Goal: Task Accomplishment & Management: Manage account settings

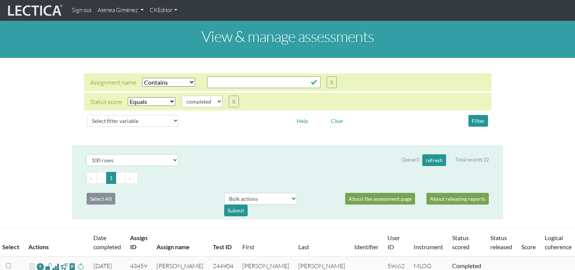
select select "icontains"
select select "100"
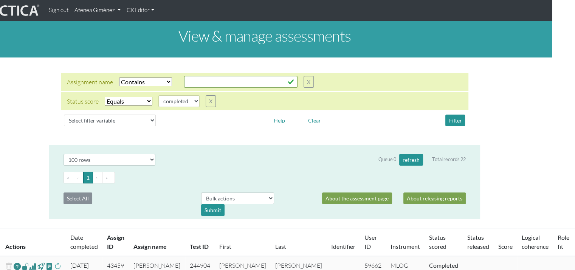
scroll to position [0, 23]
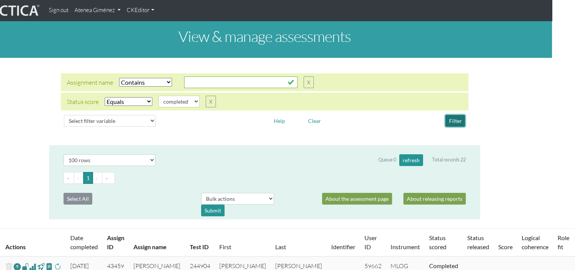
click at [462, 118] on button "Filter" at bounding box center [456, 121] width 20 height 12
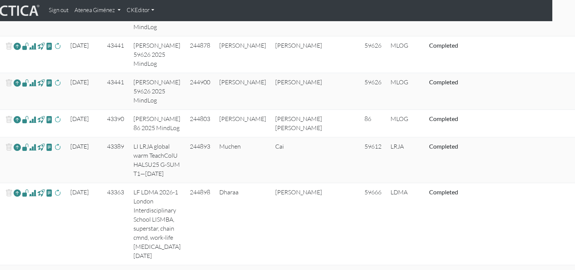
scroll to position [807, 23]
click at [97, 7] on link "Atenea Giménez" at bounding box center [98, 10] width 52 height 15
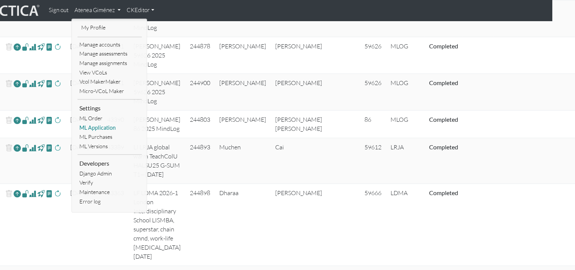
click at [103, 125] on link "ML Application" at bounding box center [110, 127] width 64 height 9
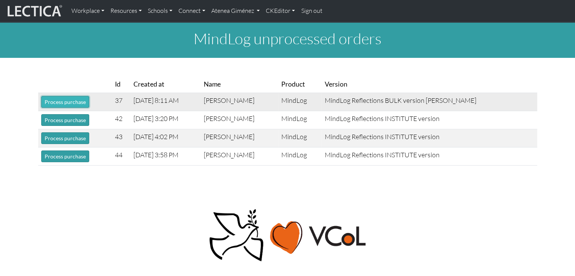
click at [60, 99] on button "Process purchase" at bounding box center [65, 102] width 48 height 12
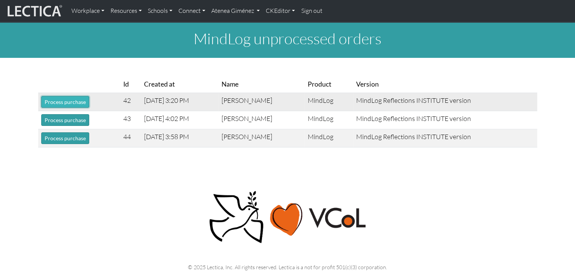
click at [59, 105] on button "Process purchase" at bounding box center [65, 102] width 48 height 12
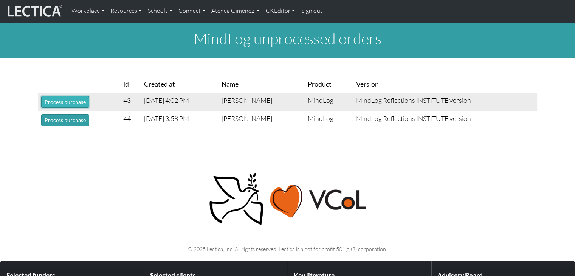
click at [62, 106] on button "Process purchase" at bounding box center [65, 102] width 48 height 12
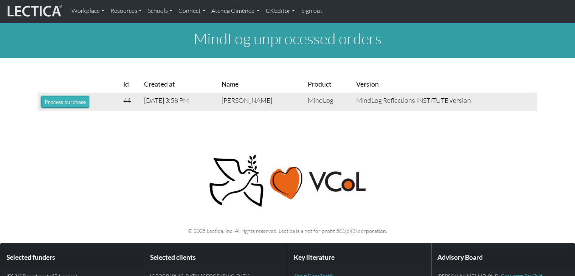
click at [62, 106] on button "Process purchase" at bounding box center [65, 102] width 48 height 12
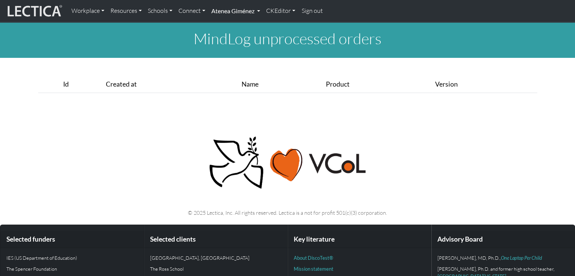
click at [247, 14] on link "Atenea Giménez" at bounding box center [235, 11] width 55 height 16
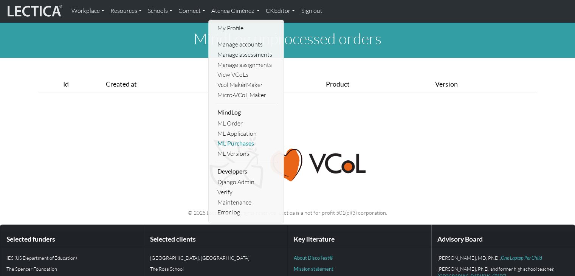
click at [241, 141] on link "ML Purchases" at bounding box center [247, 143] width 62 height 10
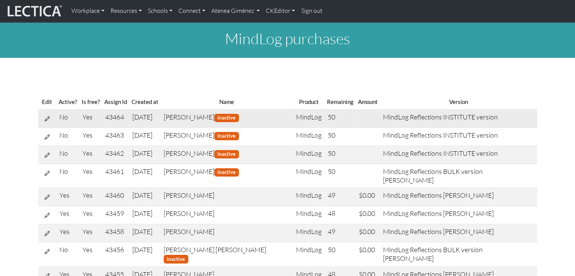
click at [49, 117] on icon at bounding box center [47, 118] width 5 height 6
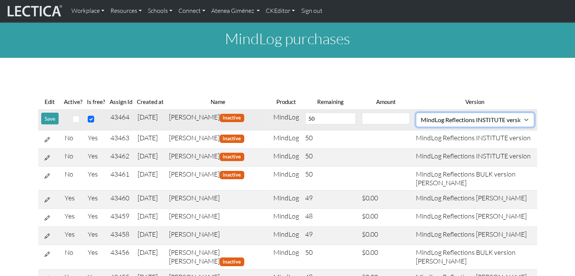
click at [487, 119] on select "MindLog Essays: 10 entries $220 (10 scores) MindLog Reflections: 50 entries min…" at bounding box center [475, 120] width 118 height 14
select select "9"
click at [419, 113] on select "MindLog Essays: 10 entries $220 (10 scores) MindLog Reflections: 50 entries min…" at bounding box center [475, 120] width 118 height 14
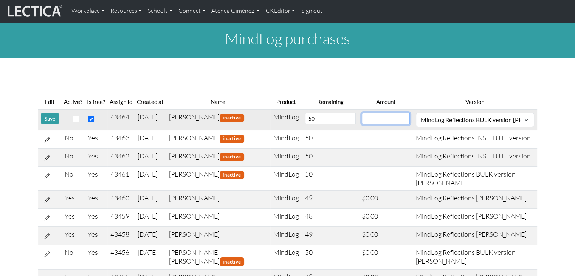
click at [400, 120] on input "number" at bounding box center [386, 119] width 48 height 12
type input "0"
click at [76, 119] on input "checkbox" at bounding box center [76, 119] width 7 height 7
checkbox input "true"
click at [50, 120] on button "Save" at bounding box center [49, 119] width 17 height 12
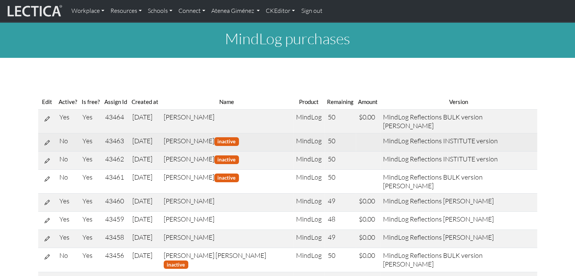
click at [50, 137] on button at bounding box center [47, 143] width 12 height 12
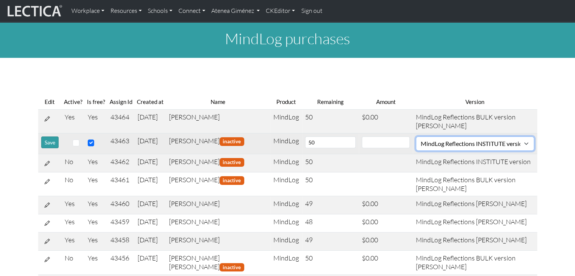
click at [472, 141] on select "MindLog Essays: 10 entries $220 (10 scores) MindLog Reflections: 50 entries min…" at bounding box center [475, 144] width 118 height 14
select select "9"
click at [419, 137] on select "MindLog Essays: 10 entries $220 (10 scores) MindLog Reflections: 50 entries min…" at bounding box center [475, 144] width 118 height 14
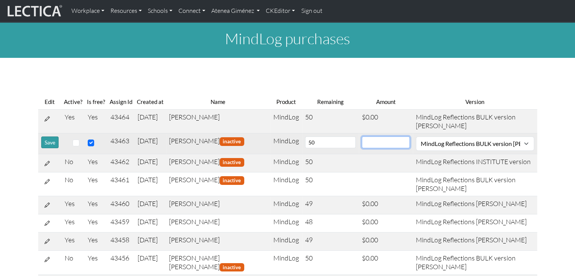
click at [394, 141] on input "number" at bounding box center [386, 143] width 48 height 12
type input "0"
click at [75, 145] on input "checkbox" at bounding box center [76, 143] width 7 height 7
checkbox input "true"
click at [51, 141] on button "Save" at bounding box center [49, 143] width 17 height 12
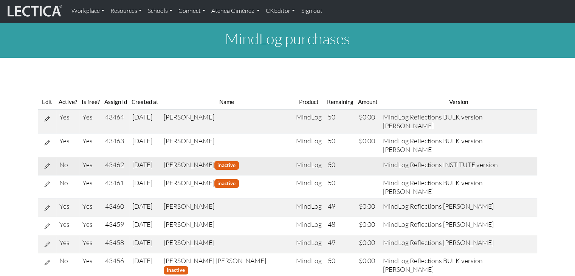
click at [47, 160] on button at bounding box center [47, 166] width 12 height 12
select select "7"
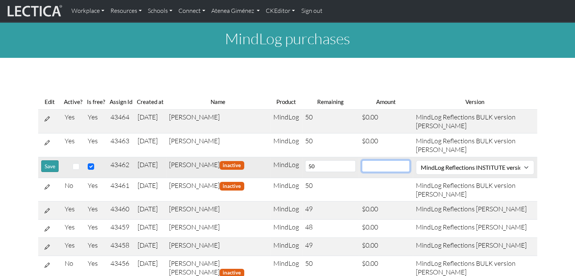
click at [388, 168] on input "number" at bounding box center [386, 166] width 48 height 12
type input "0"
click at [476, 168] on select "MindLog Essays: 10 entries $220 (10 scores) MindLog Reflections: 50 entries min…" at bounding box center [475, 167] width 118 height 14
select select "9"
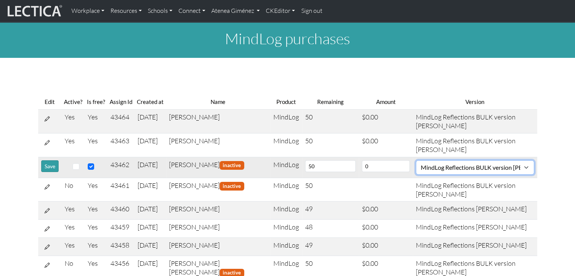
click at [419, 160] on select "MindLog Essays: 10 entries $220 (10 scores) MindLog Reflections: 50 entries min…" at bounding box center [475, 167] width 118 height 14
click at [75, 167] on input "checkbox" at bounding box center [76, 166] width 7 height 7
checkbox input "true"
click at [51, 167] on button "Save" at bounding box center [49, 166] width 17 height 12
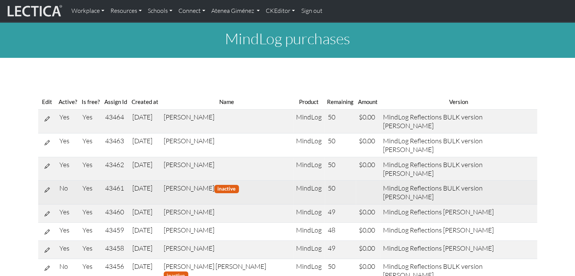
click at [48, 187] on icon at bounding box center [47, 190] width 5 height 6
select select "9"
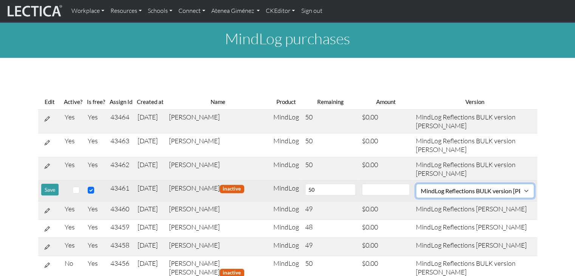
click at [457, 187] on select "MindLog Essays: 10 entries $220 (10 scores) MindLog Reflections: 50 entries min…" at bounding box center [475, 191] width 118 height 14
drag, startPoint x: 457, startPoint y: 187, endPoint x: 442, endPoint y: 190, distance: 15.1
click at [457, 187] on select "MindLog Essays: 10 entries $220 (10 scores) MindLog Reflections: 50 entries min…" at bounding box center [475, 191] width 118 height 14
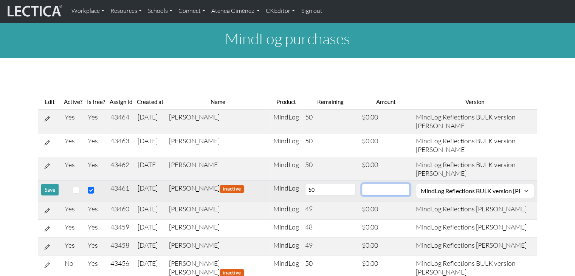
click at [395, 191] on input "number" at bounding box center [386, 190] width 48 height 12
type input "0"
click at [76, 191] on input "checkbox" at bounding box center [76, 190] width 7 height 7
checkbox input "true"
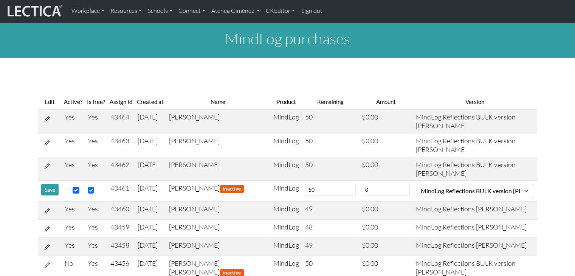
click at [50, 190] on button "Save" at bounding box center [49, 190] width 17 height 12
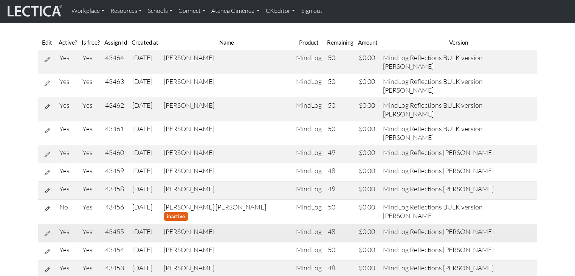
scroll to position [76, 0]
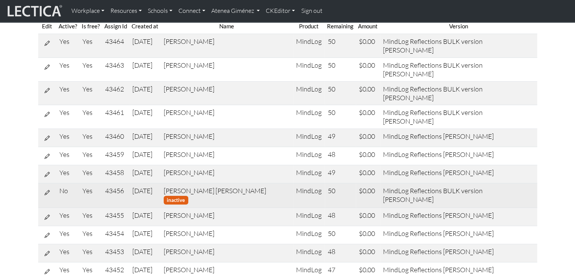
click at [48, 189] on icon at bounding box center [47, 192] width 5 height 6
select select "9"
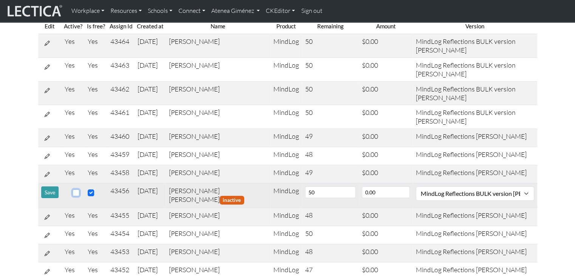
click at [78, 196] on input "checkbox" at bounding box center [76, 193] width 7 height 7
checkbox input "true"
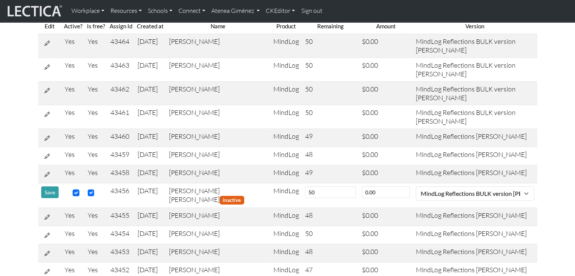
click at [42, 198] on button "Save" at bounding box center [49, 193] width 17 height 12
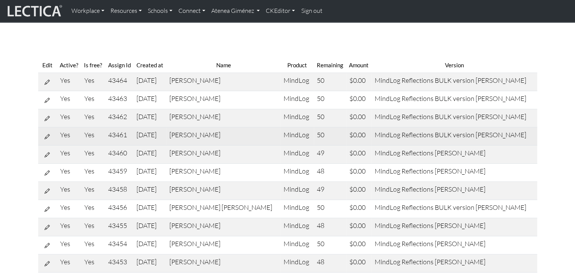
scroll to position [0, 0]
